Goal: Browse casually: Explore the website without a specific task or goal

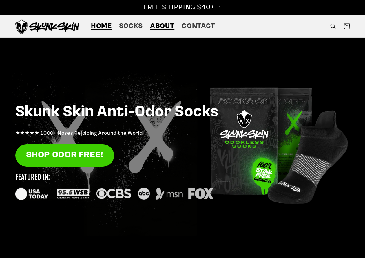
click at [162, 27] on span "About" at bounding box center [162, 26] width 24 height 9
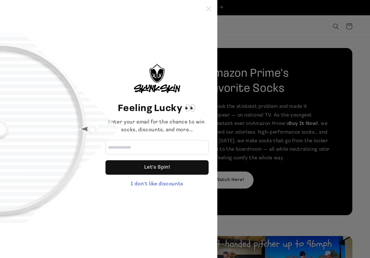
click at [209, 10] on icon at bounding box center [208, 8] width 5 height 5
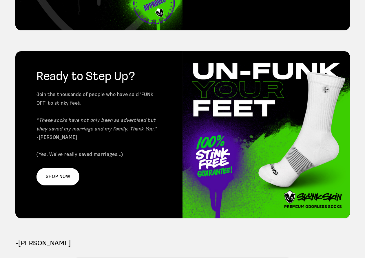
scroll to position [955, 0]
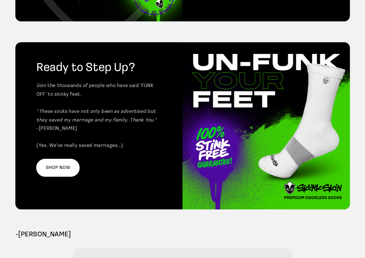
click at [60, 159] on link "SHOP NOW" at bounding box center [57, 167] width 43 height 17
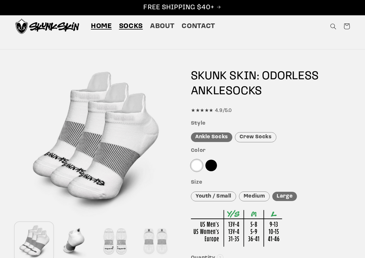
click at [99, 24] on span "Home" at bounding box center [101, 26] width 21 height 9
